Goal: Information Seeking & Learning: Understand process/instructions

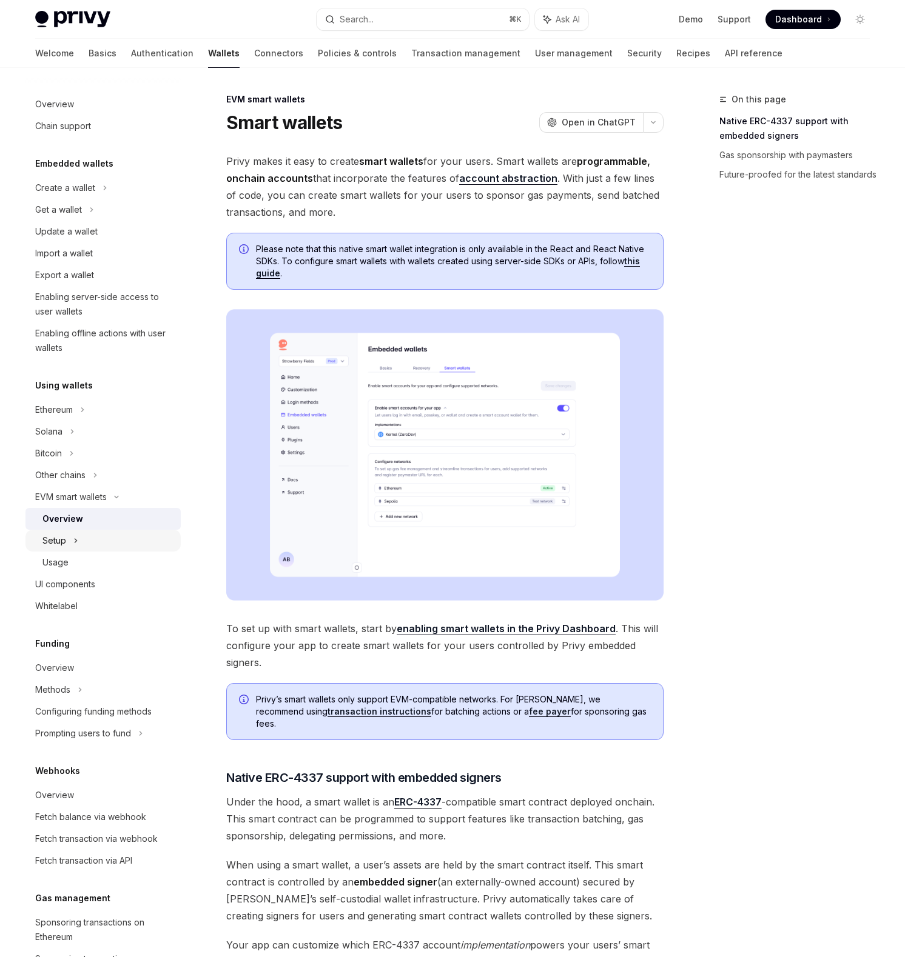
click at [71, 537] on div "Setup" at bounding box center [102, 541] width 155 height 22
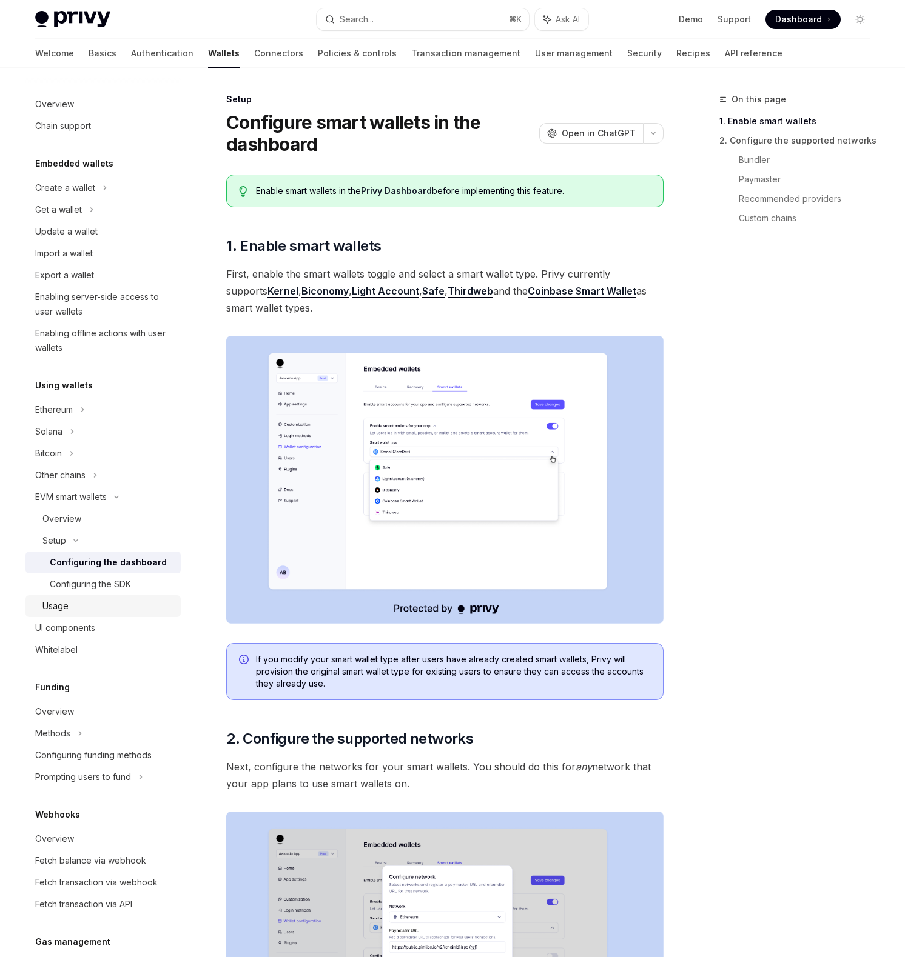
click at [80, 596] on link "Usage" at bounding box center [102, 606] width 155 height 22
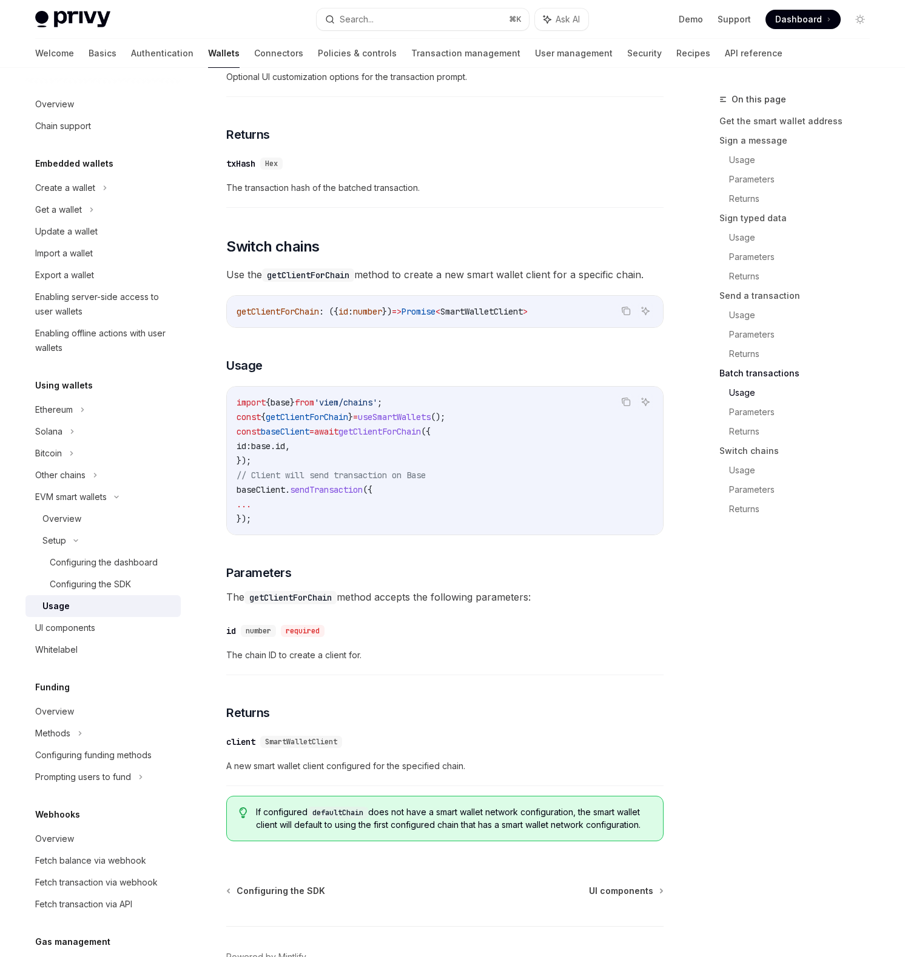
scroll to position [3333, 0]
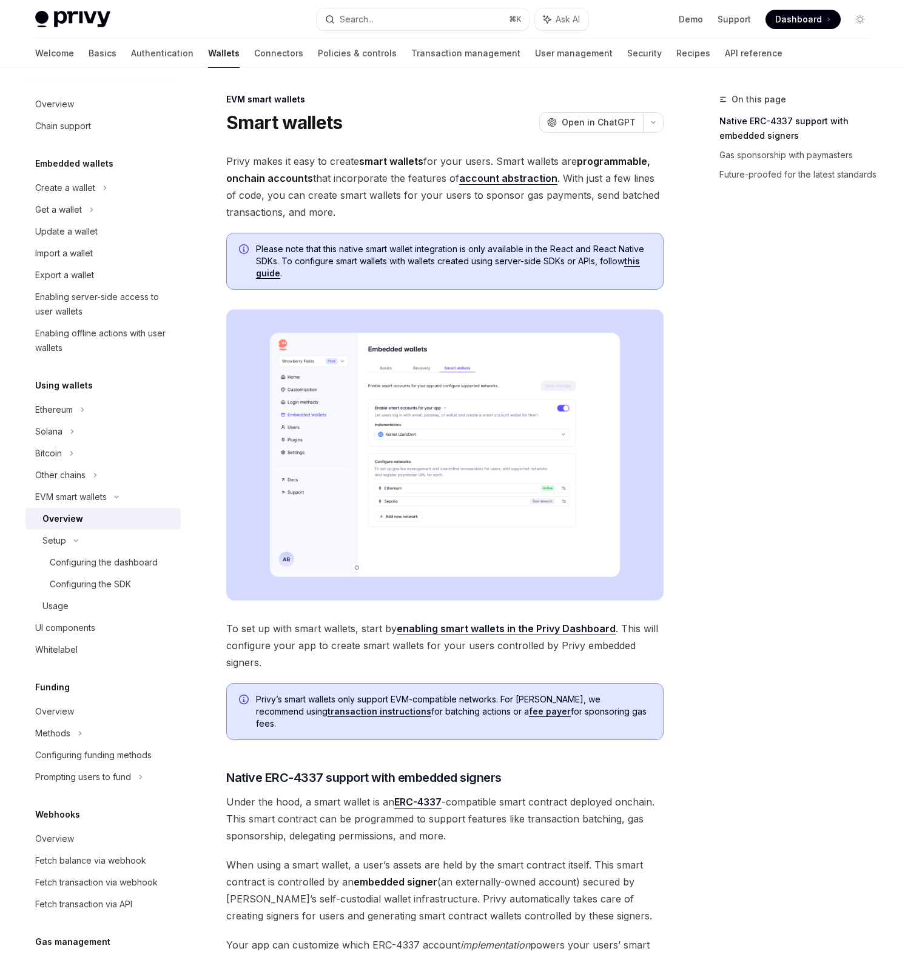
type textarea "*"
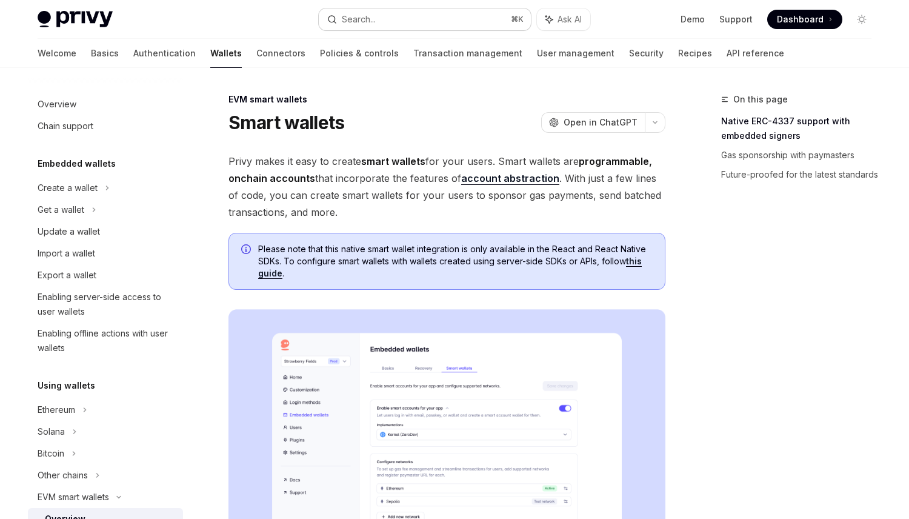
click at [453, 16] on button "Search... ⌘ K" at bounding box center [425, 19] width 212 height 22
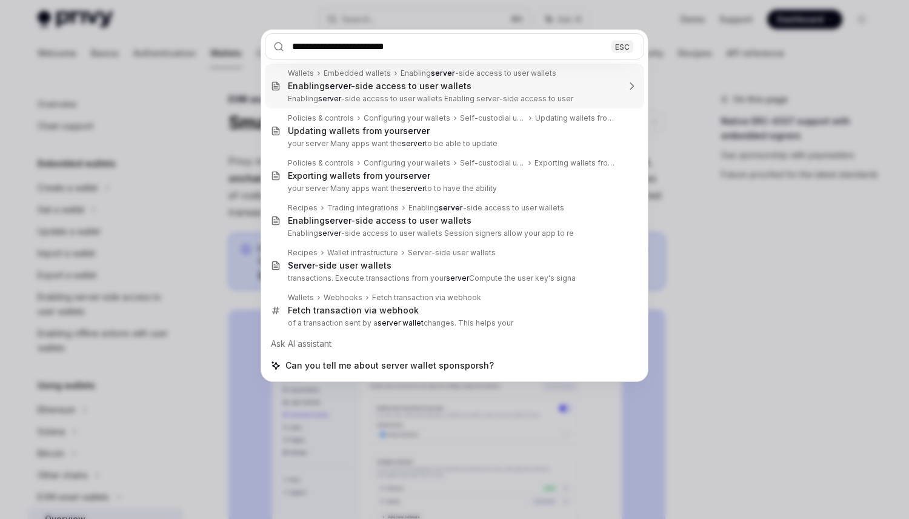
type input "**********"
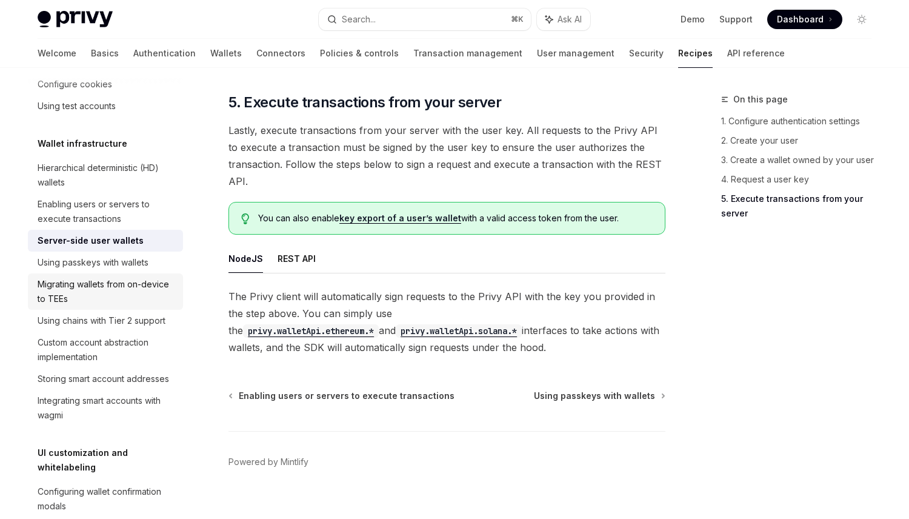
scroll to position [249, 0]
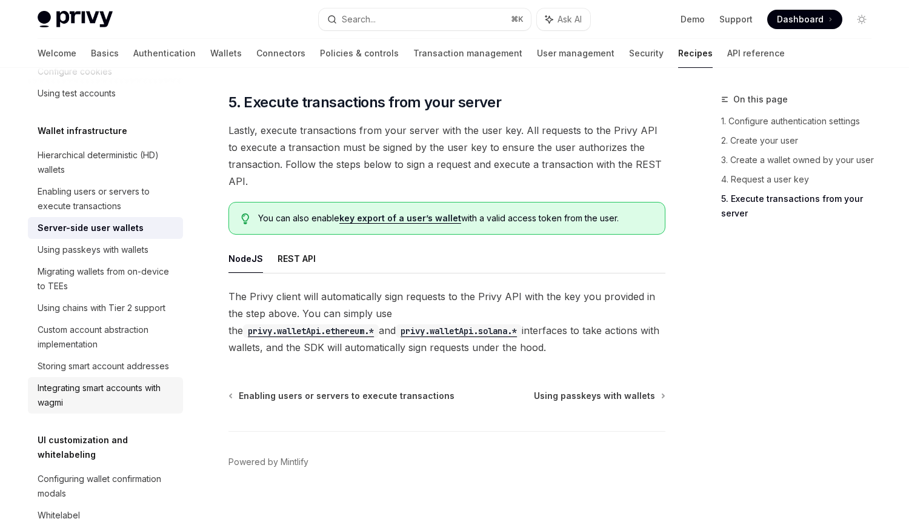
click at [120, 392] on div "Integrating smart accounts with wagmi" at bounding box center [107, 395] width 138 height 29
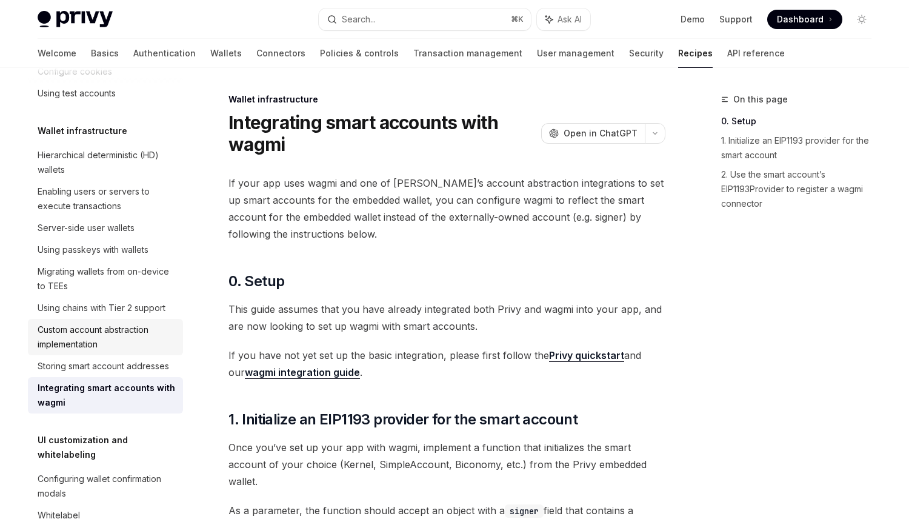
click at [124, 325] on div "Custom account abstraction implementation" at bounding box center [107, 337] width 138 height 29
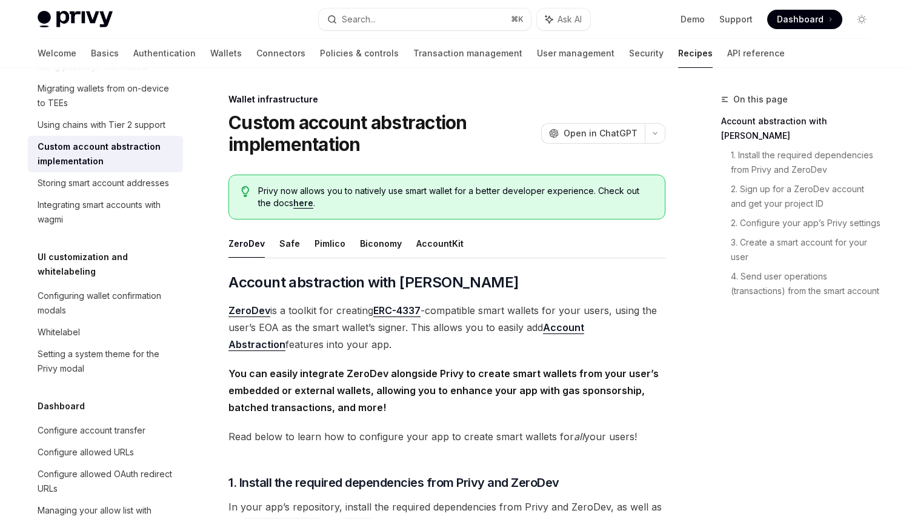
scroll to position [452, 0]
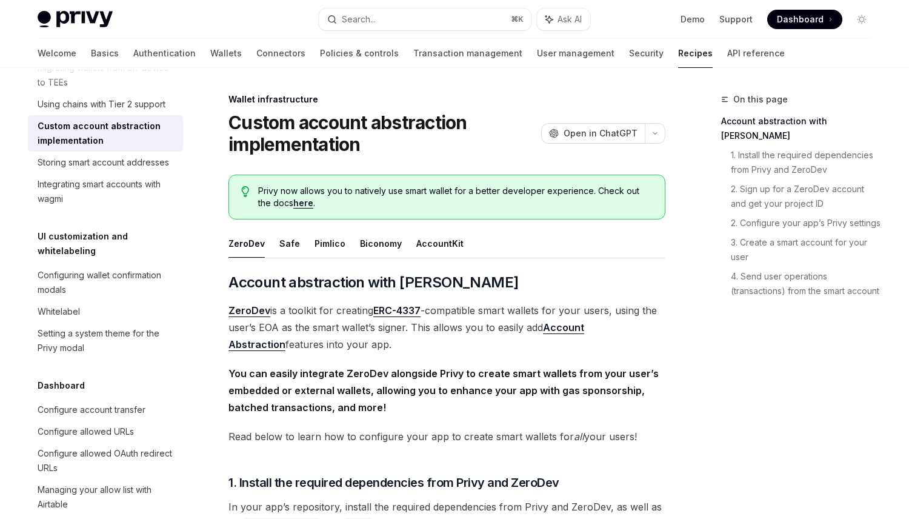
click at [293, 205] on link "here" at bounding box center [303, 203] width 20 height 11
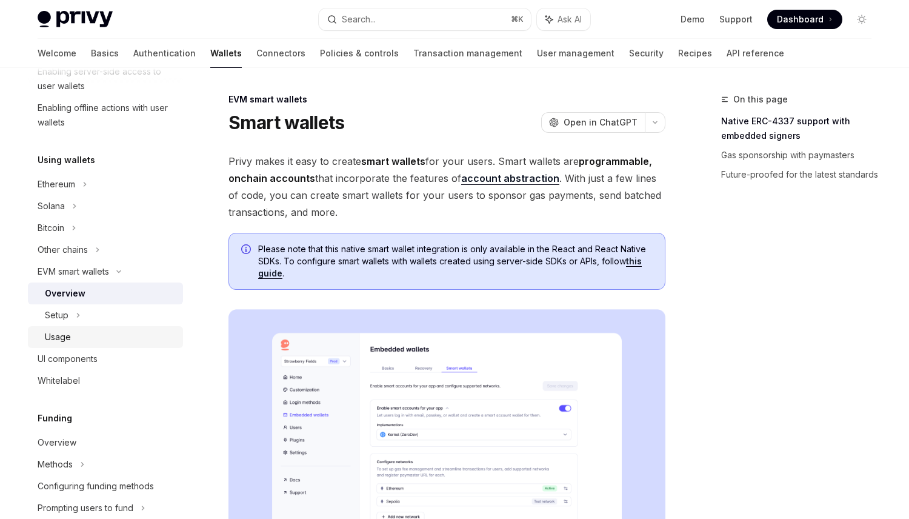
click at [101, 337] on div "Usage" at bounding box center [110, 337] width 131 height 15
type textarea "*"
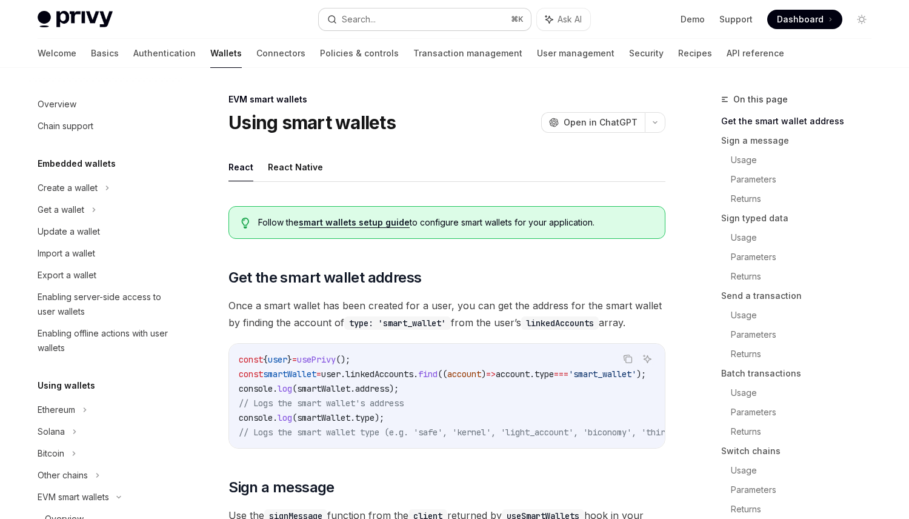
click at [385, 25] on button "Search... ⌘ K" at bounding box center [425, 19] width 212 height 22
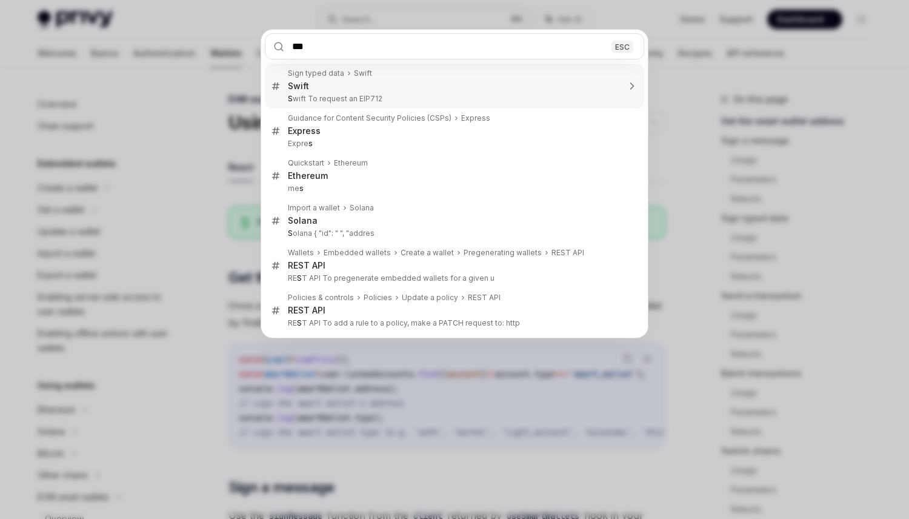
type input "****"
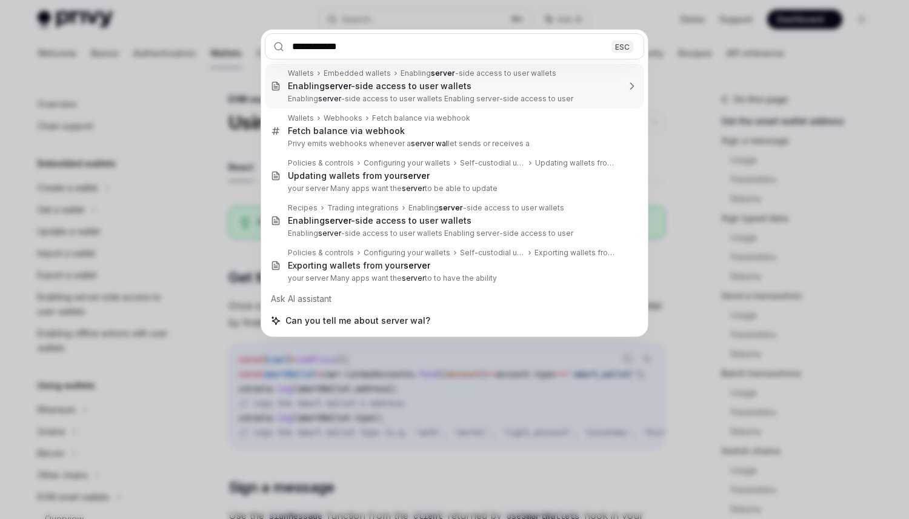
type input "**********"
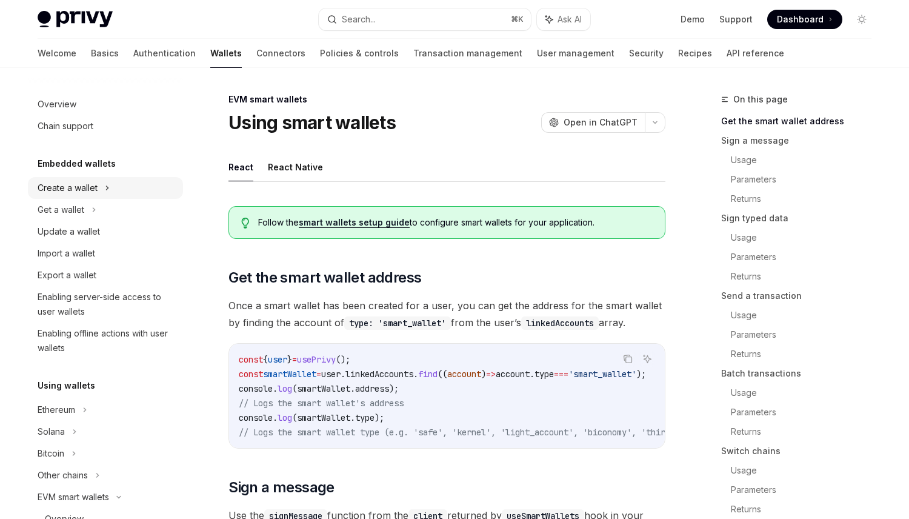
click at [86, 187] on div "Create a wallet" at bounding box center [68, 188] width 60 height 15
type textarea "*"
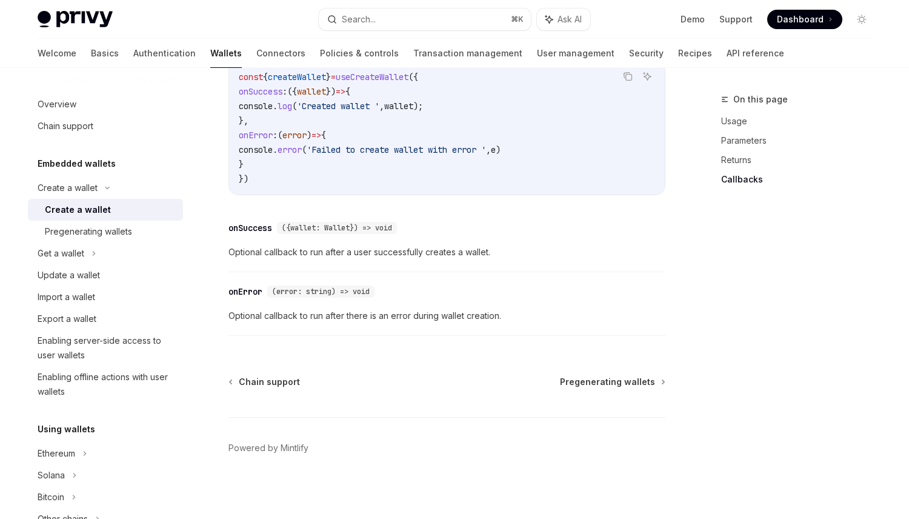
scroll to position [932, 0]
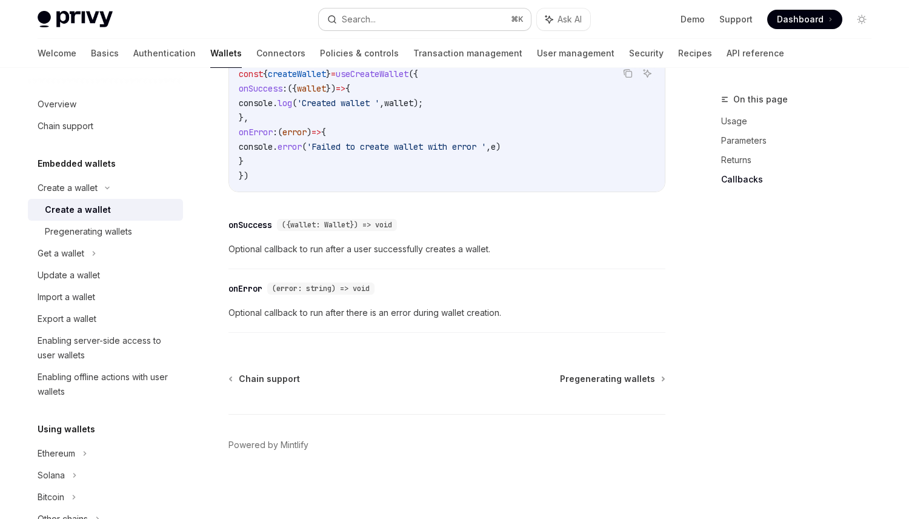
click at [396, 24] on button "Search... ⌘ K" at bounding box center [425, 19] width 212 height 22
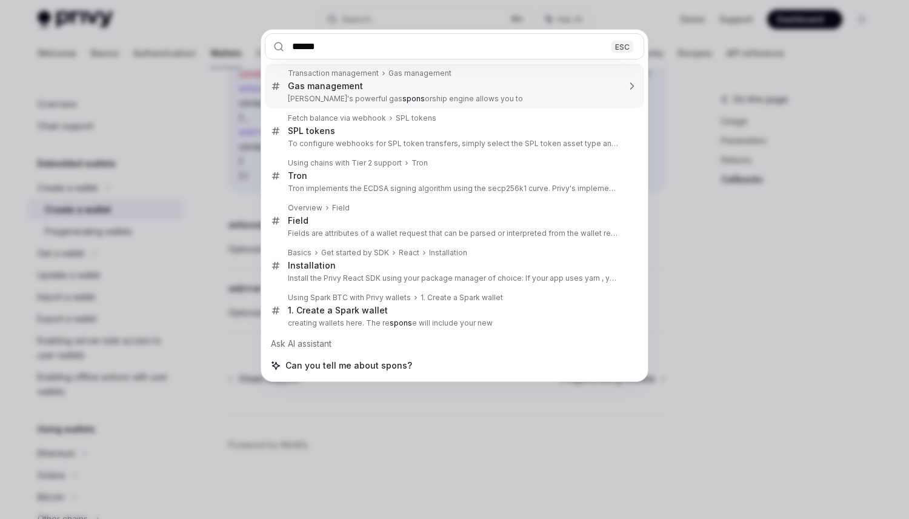
type input "*******"
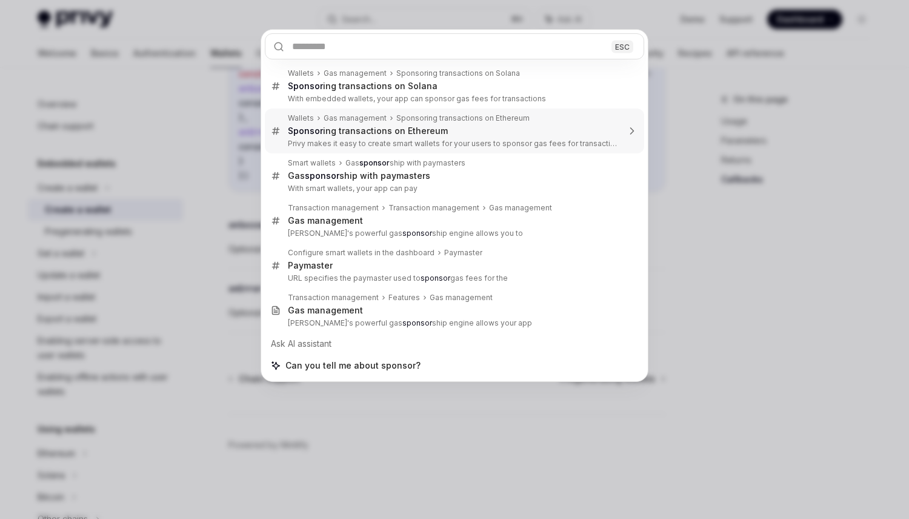
type textarea "*"
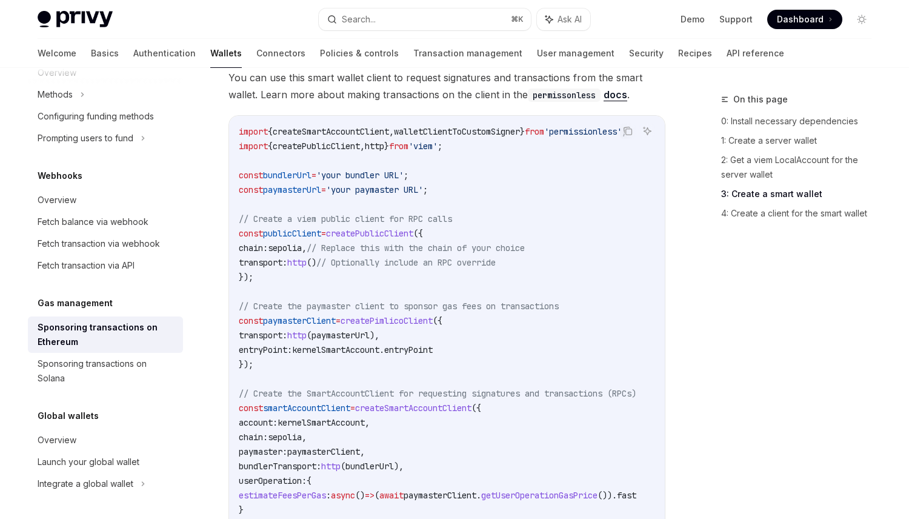
scroll to position [1420, 0]
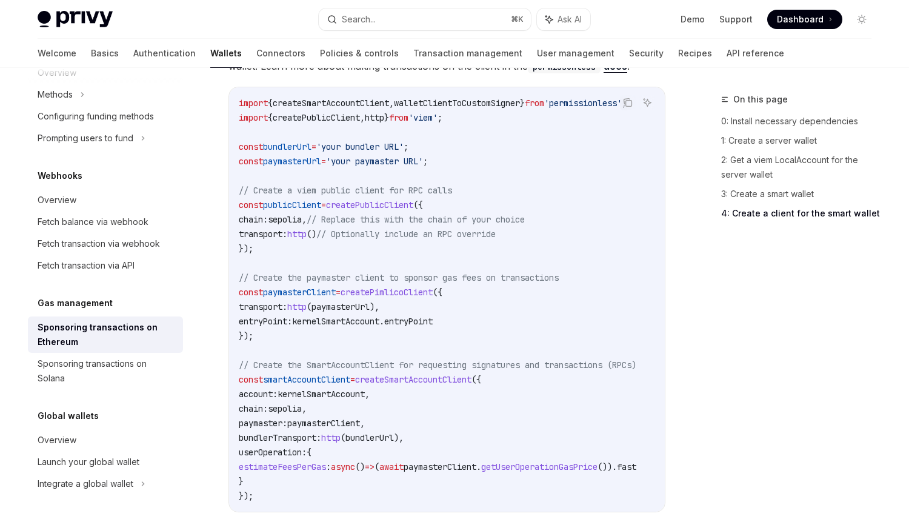
click at [249, 447] on span "userOperation:" at bounding box center [273, 452] width 68 height 11
drag, startPoint x: 250, startPoint y: 381, endPoint x: 292, endPoint y: 460, distance: 89.2
click at [292, 460] on code "import { createSmartAccountClient , walletClientToCustomSigner } from 'permissi…" at bounding box center [452, 299] width 427 height 407
copy code "account: kernelSmartAccount , chain: sepolia , paymaster: paymasterClient , bun…"
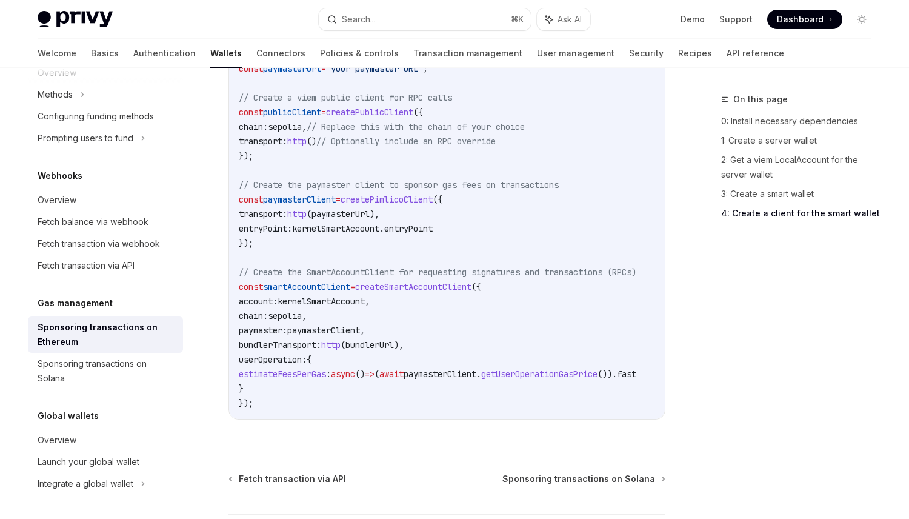
scroll to position [1518, 0]
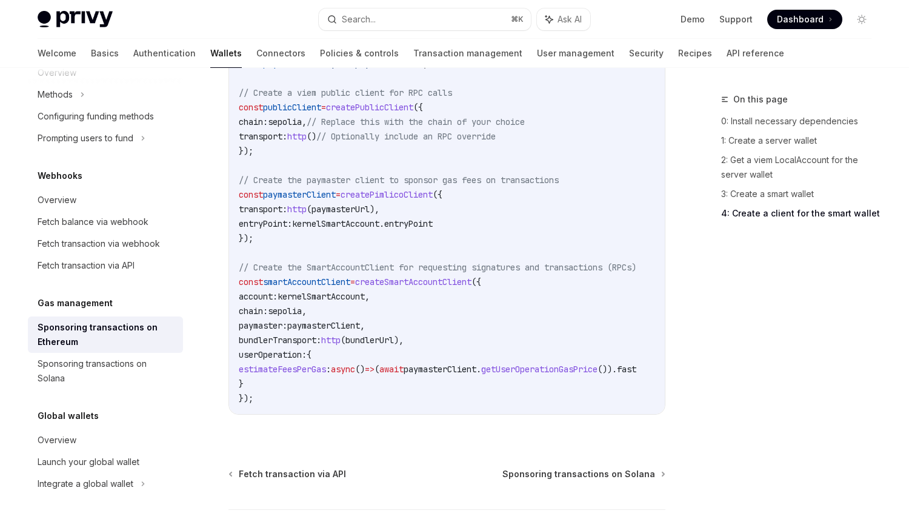
click at [485, 198] on code "import { createSmartAccountClient , walletClientToCustomSigner } from 'permissi…" at bounding box center [452, 201] width 427 height 407
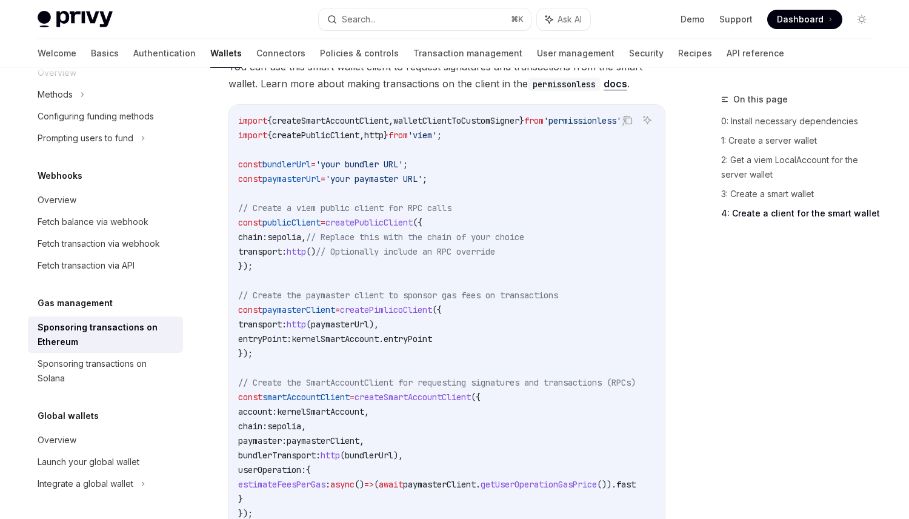
scroll to position [0, 0]
